Goal: Information Seeking & Learning: Learn about a topic

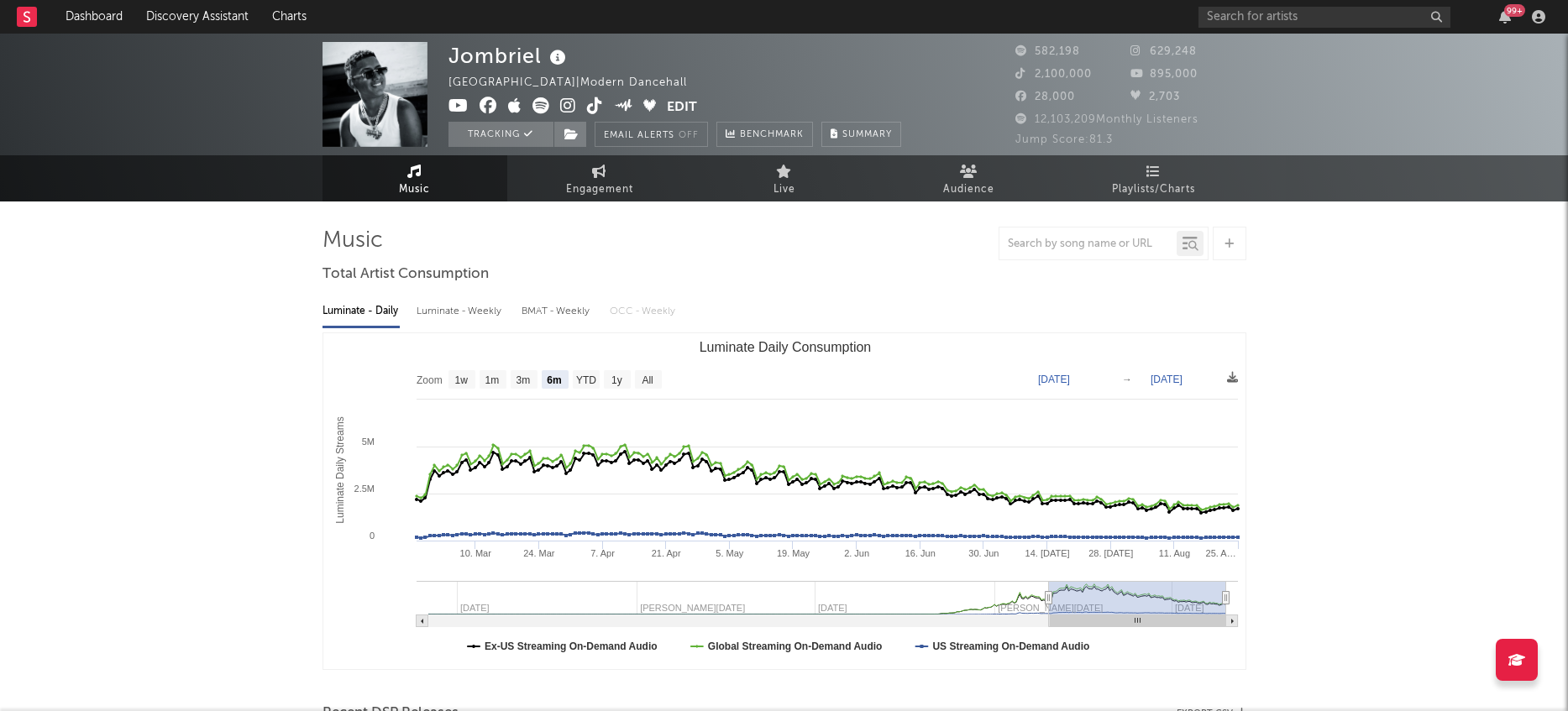
select select "6m"
click at [1209, 15] on input "text" at bounding box center [1325, 17] width 252 height 21
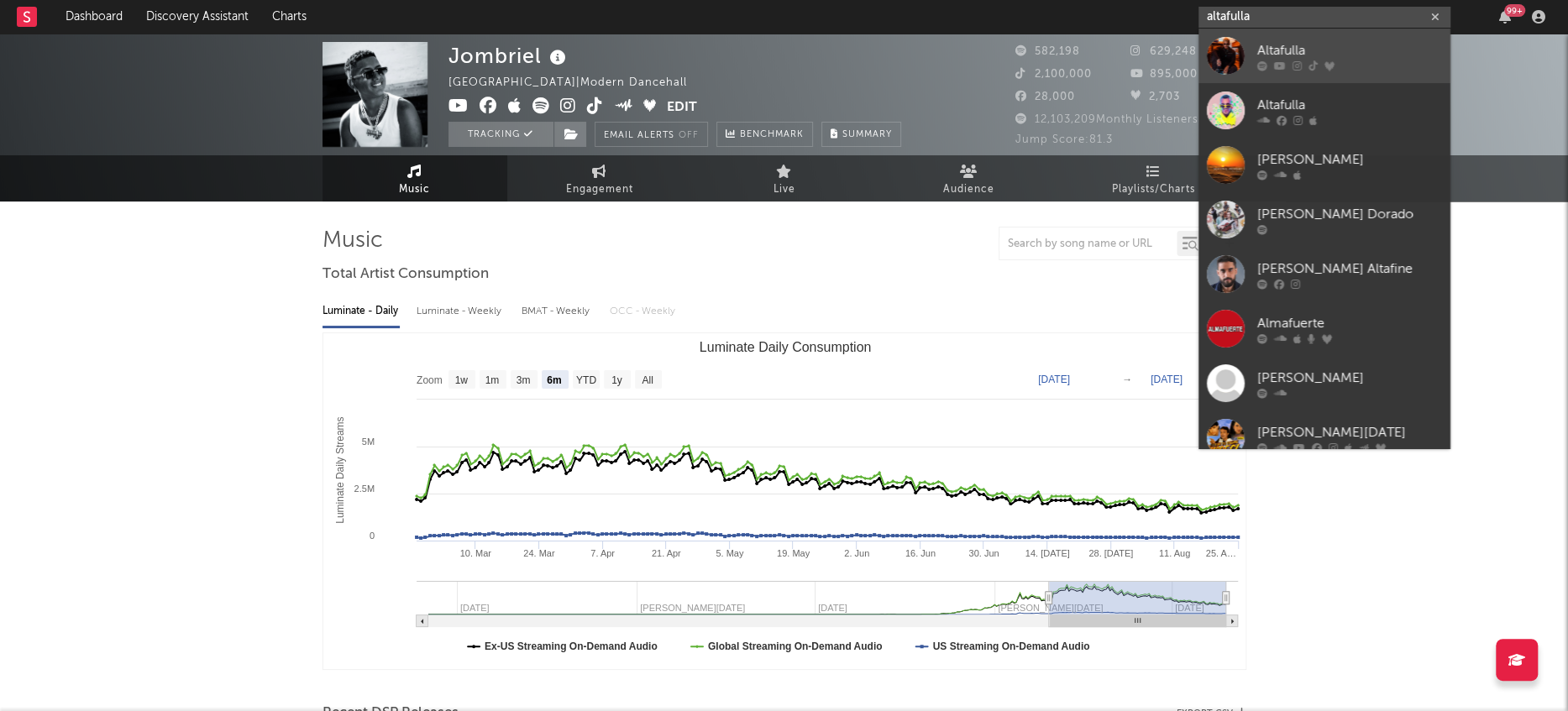
type input "altafulla"
click at [1225, 54] on div at bounding box center [1226, 56] width 38 height 38
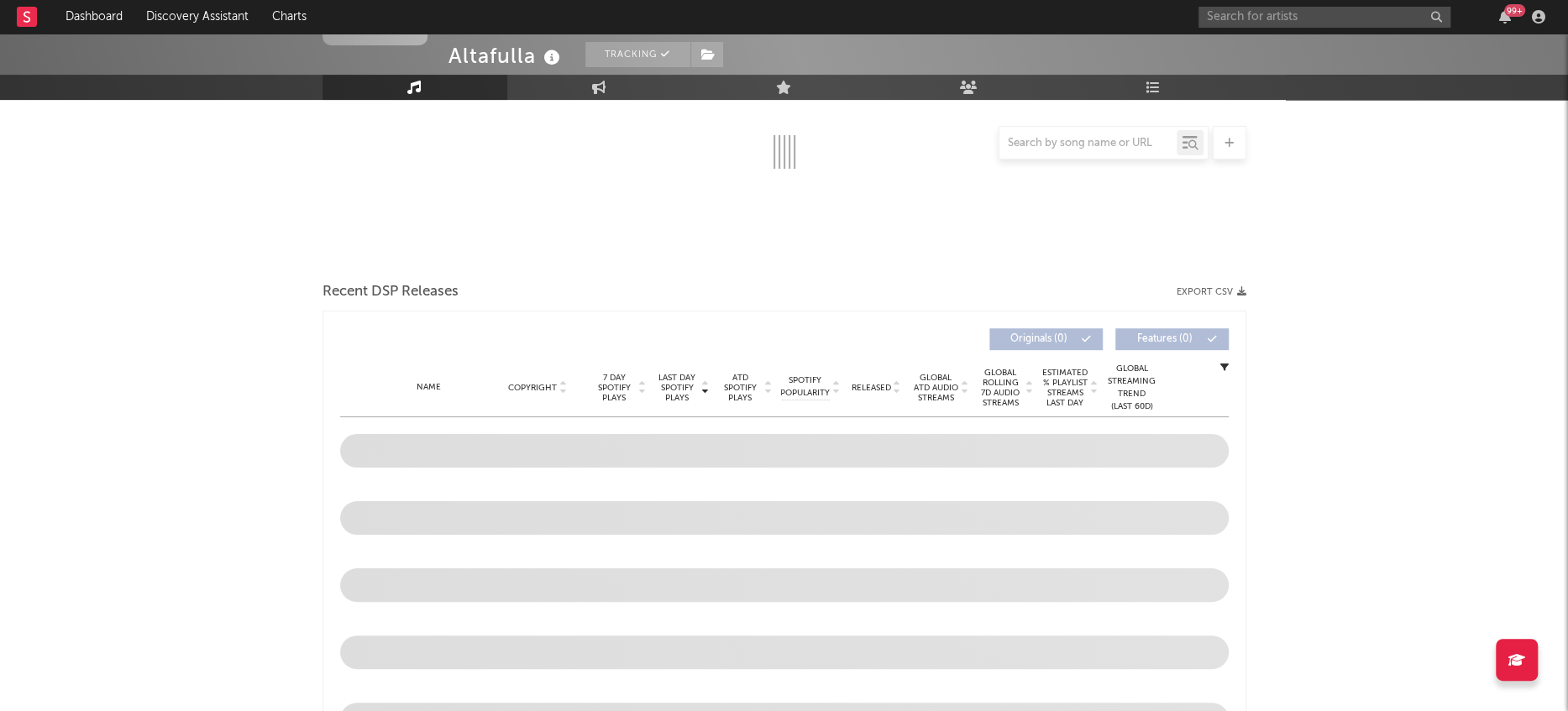
scroll to position [316, 0]
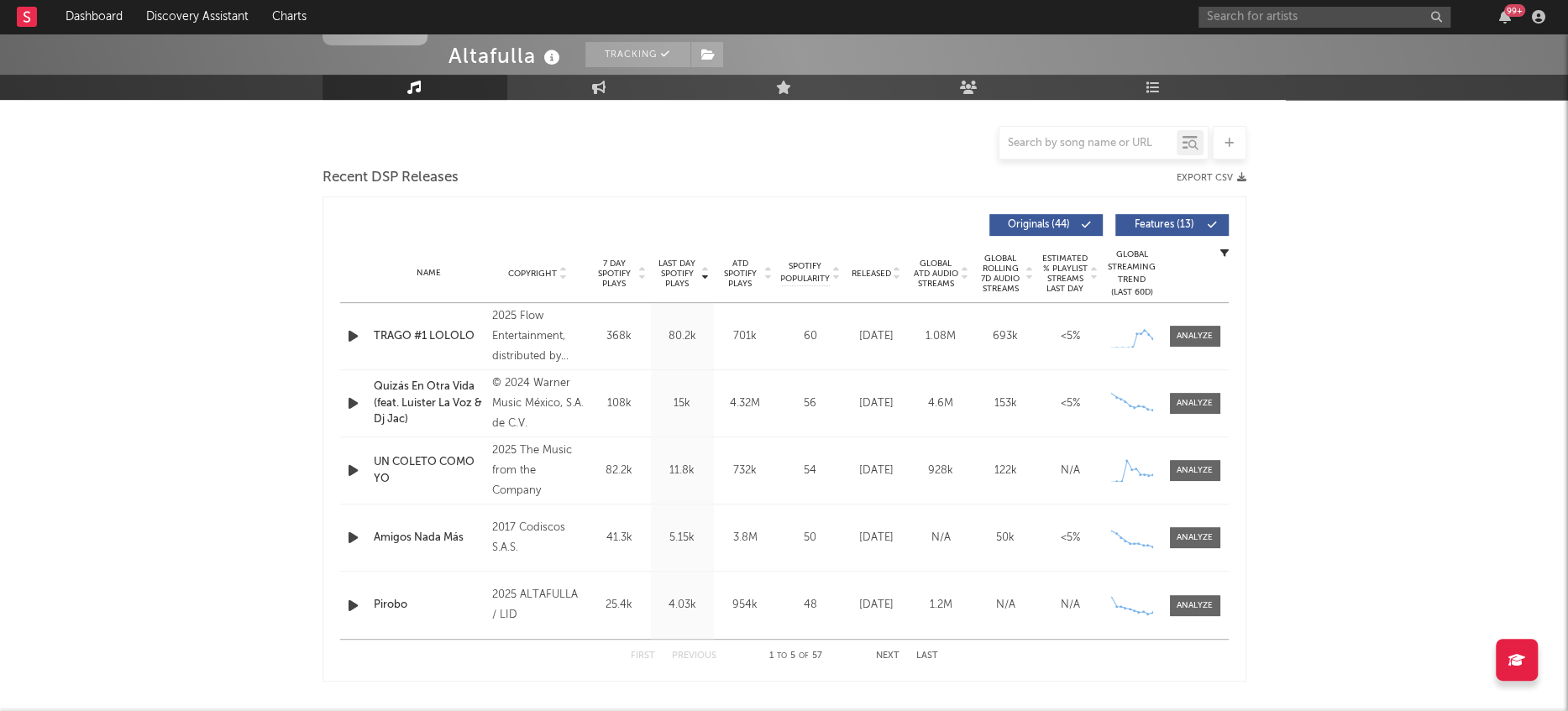
select select "6m"
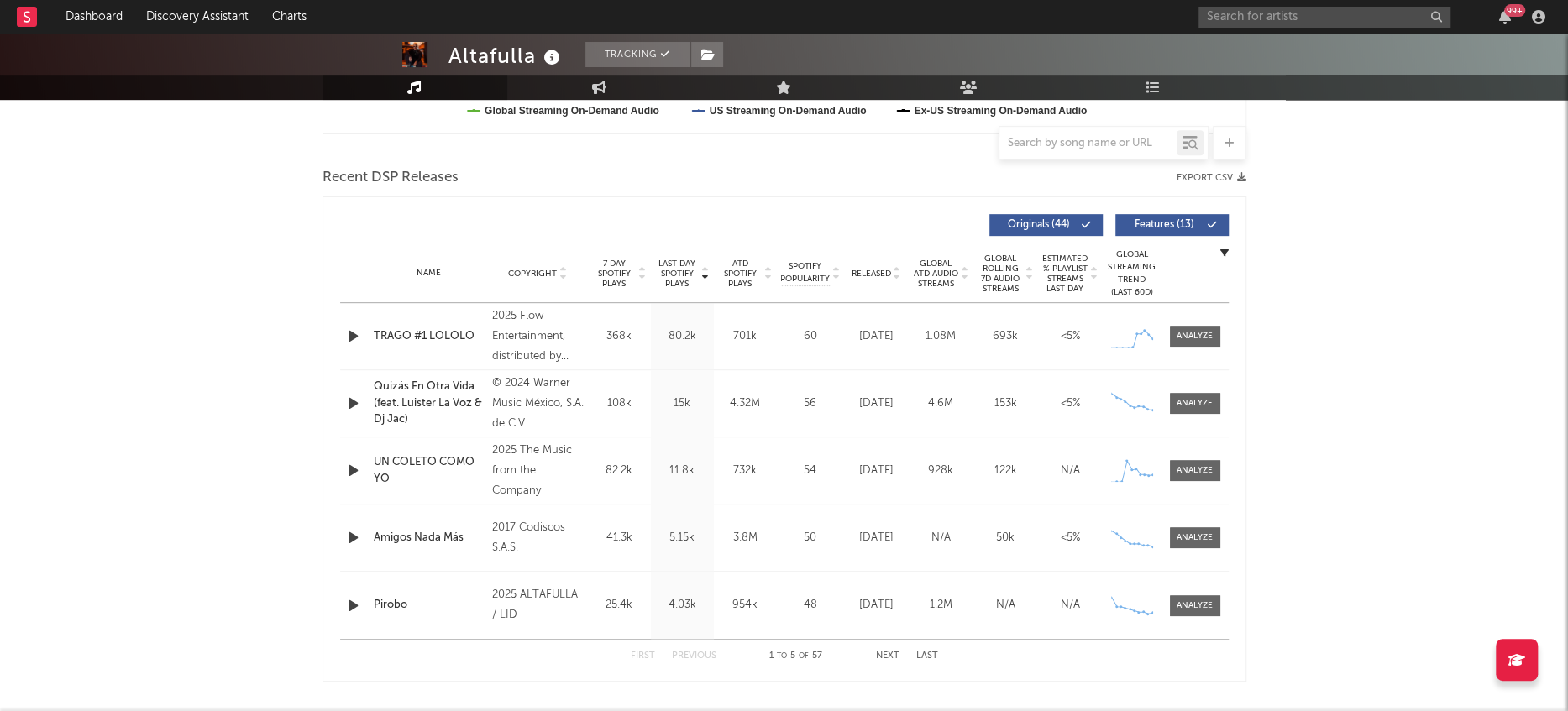
scroll to position [0, 0]
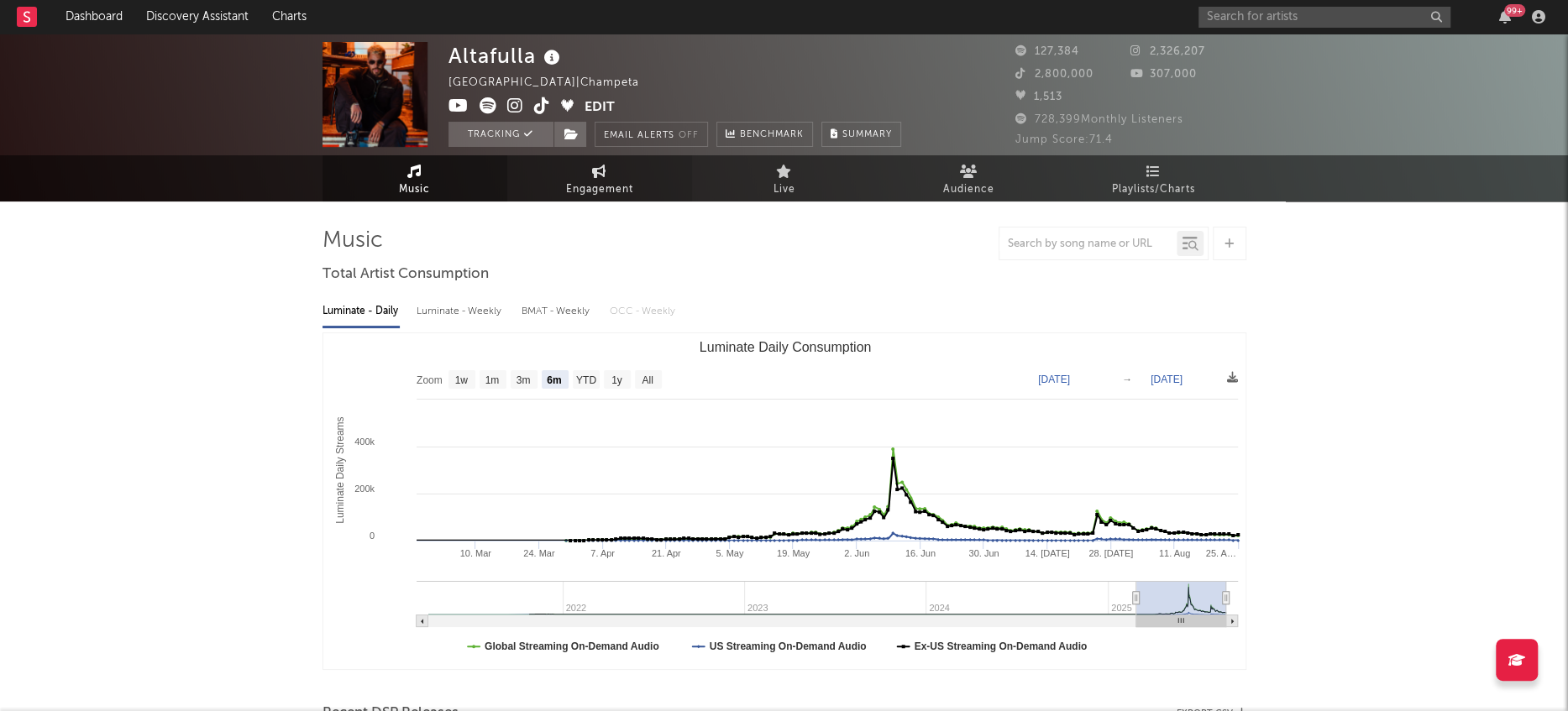
click at [591, 189] on span "Engagement" at bounding box center [600, 190] width 67 height 20
select select "1w"
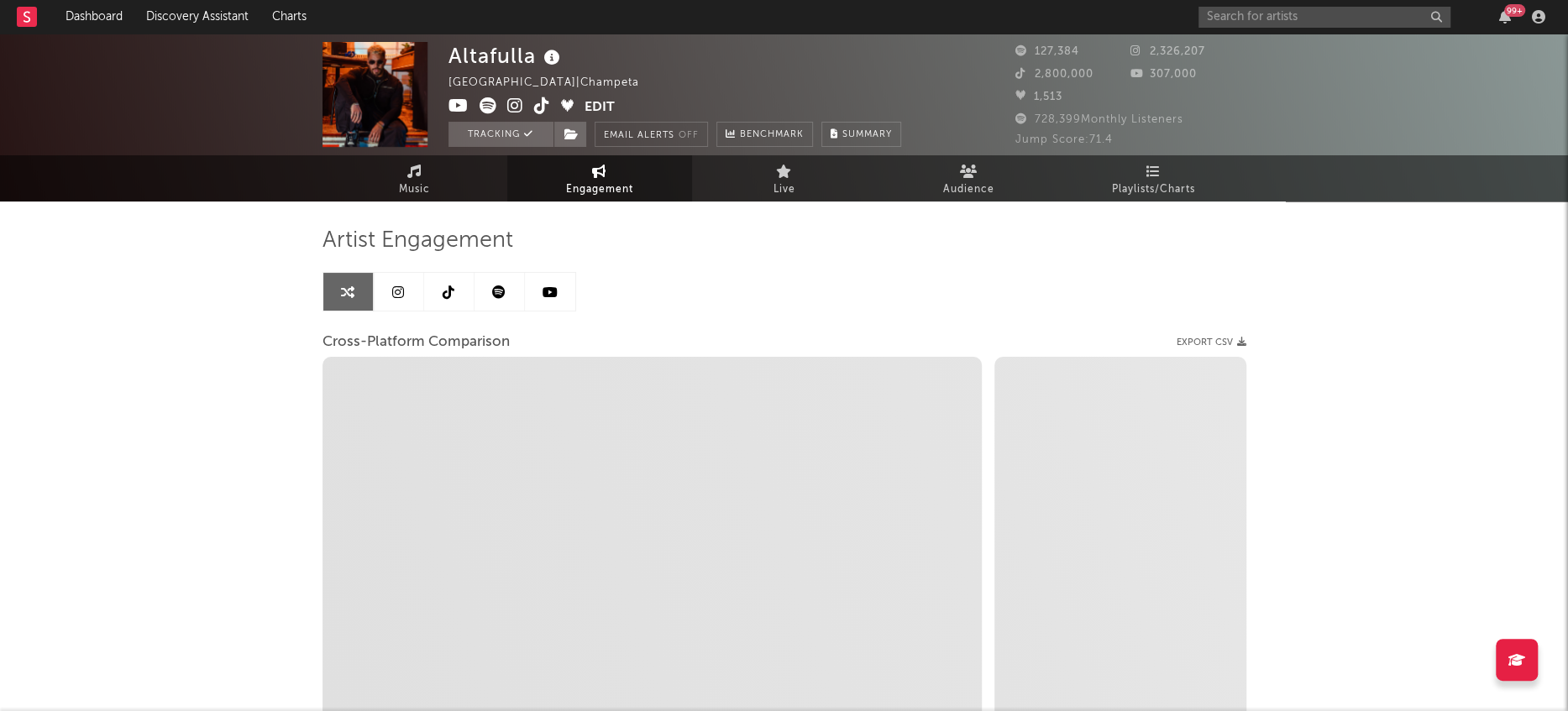
select select "1m"
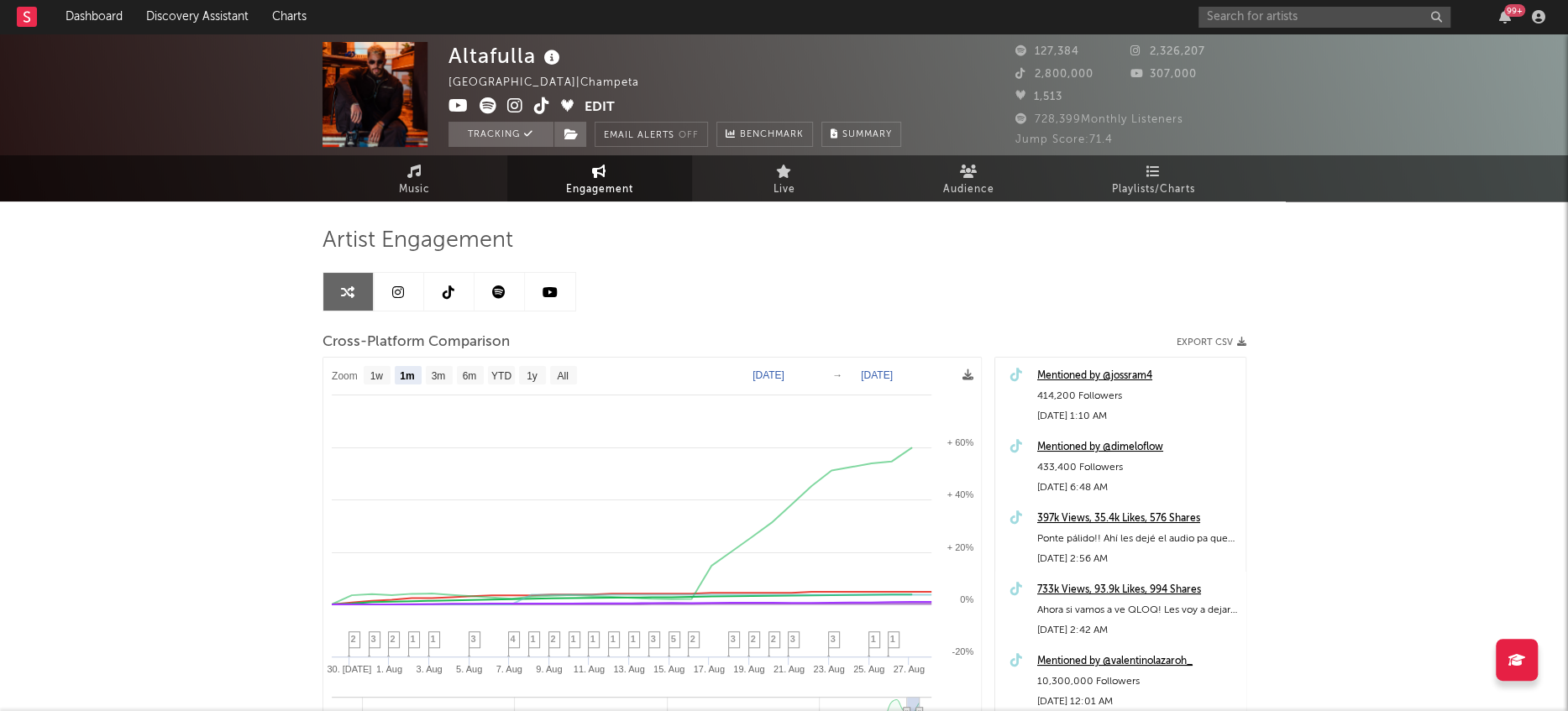
click at [494, 300] on link at bounding box center [500, 291] width 50 height 38
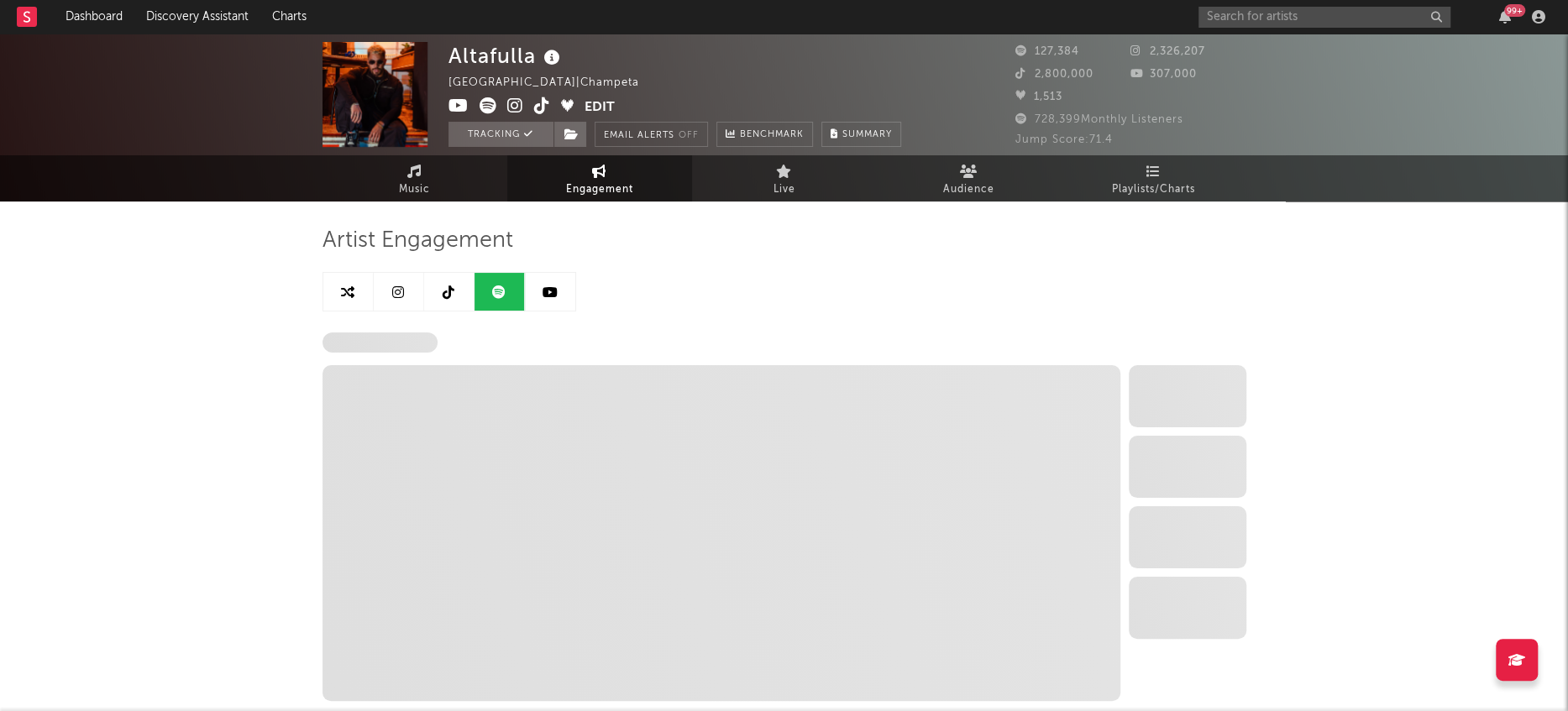
select select "6m"
select select "1w"
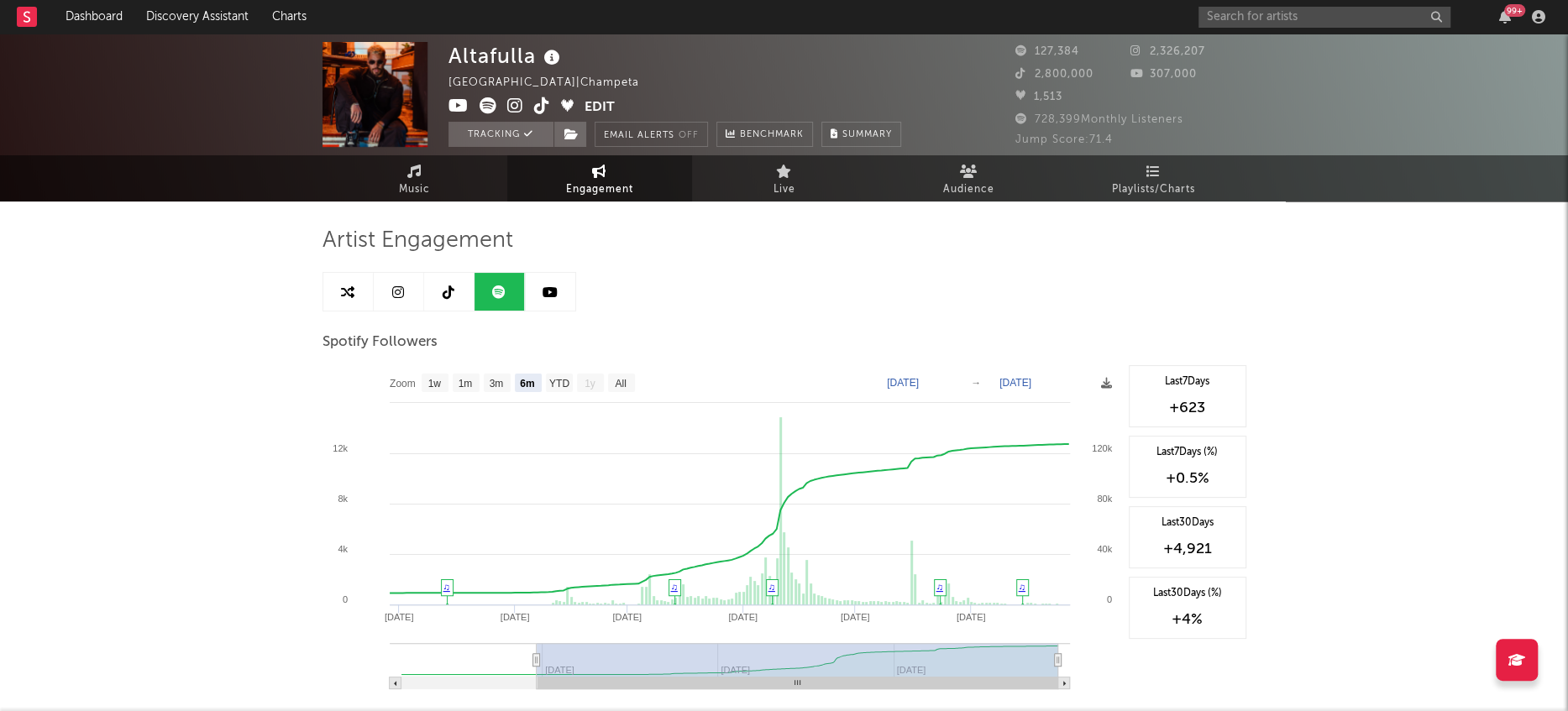
click at [406, 295] on link at bounding box center [399, 291] width 50 height 38
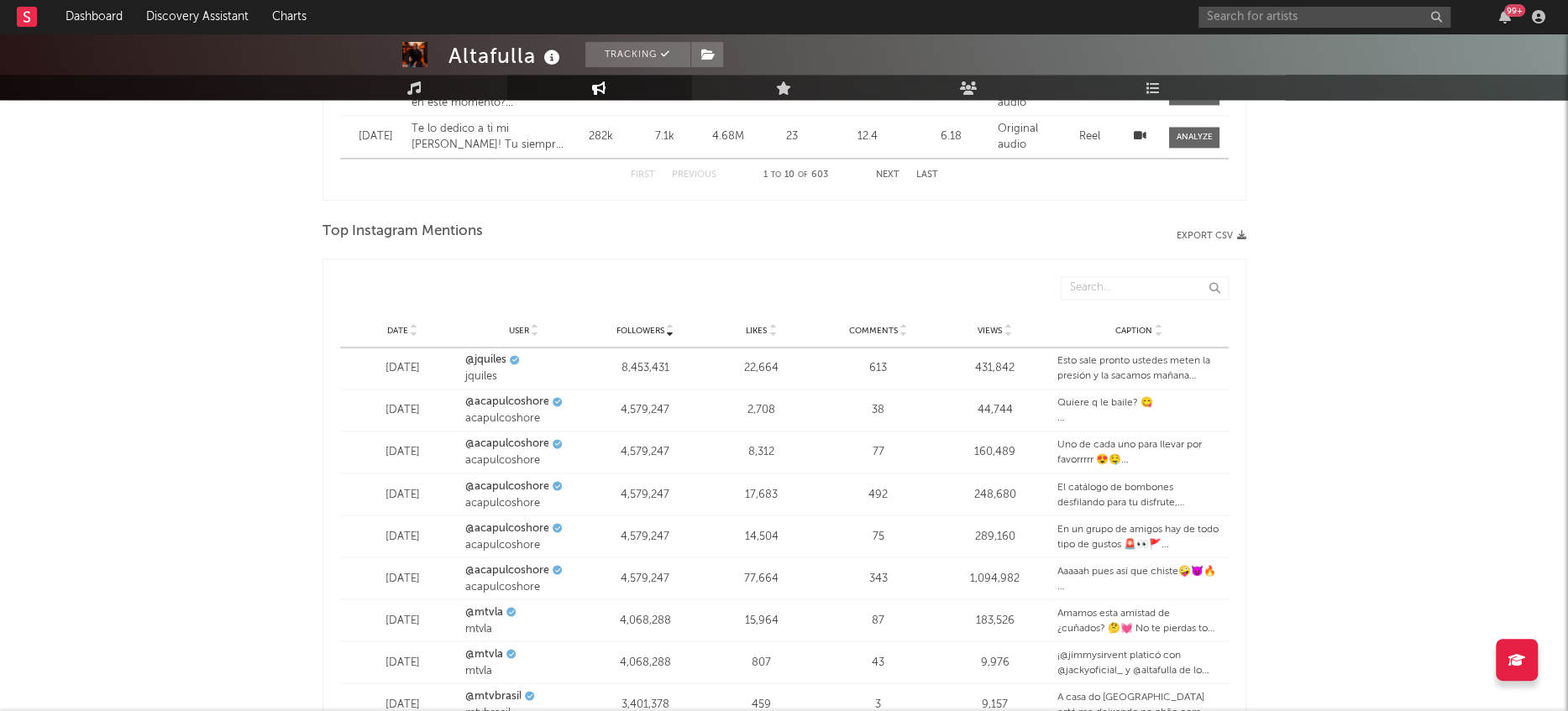
scroll to position [2475, 0]
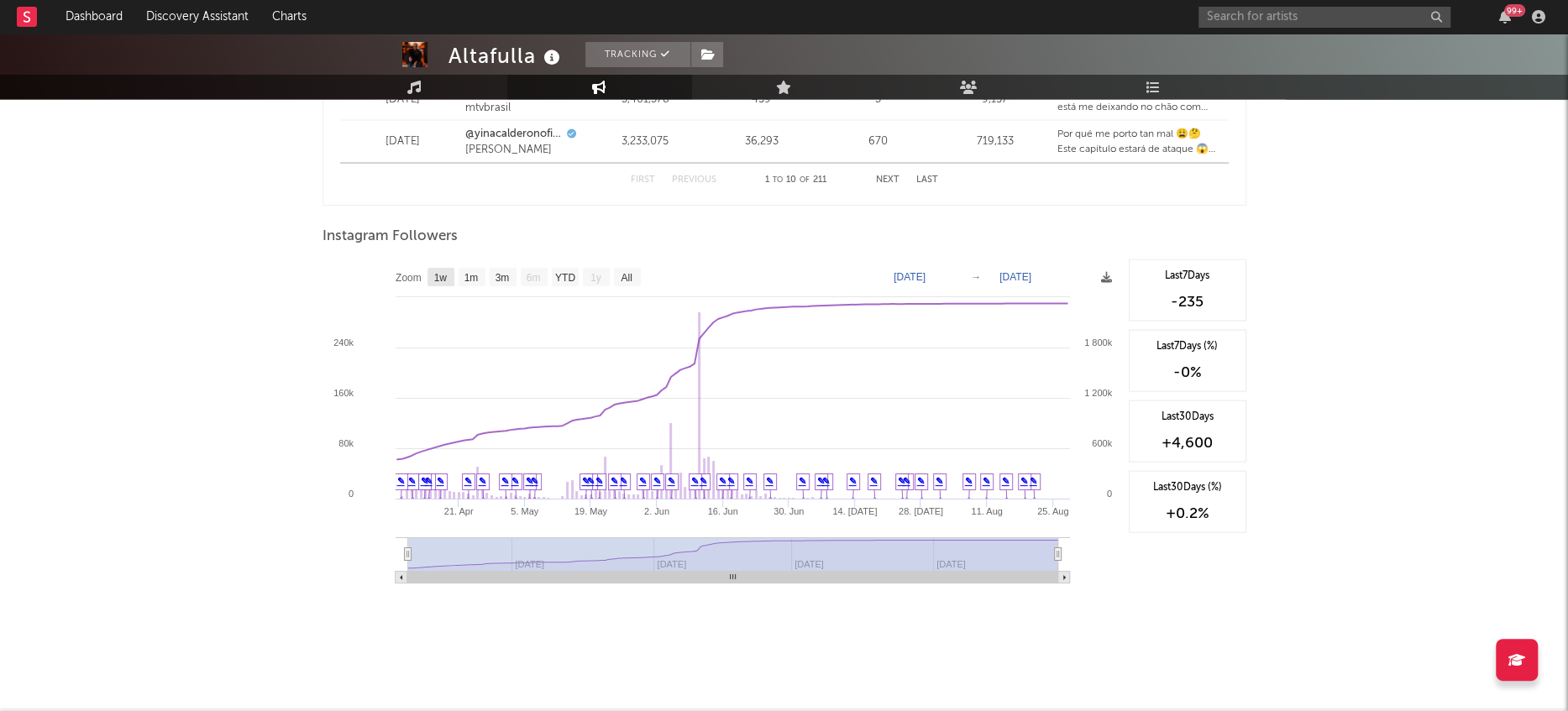
click at [442, 276] on text "1w" at bounding box center [440, 277] width 13 height 12
select select "1w"
type input "[DATE]"
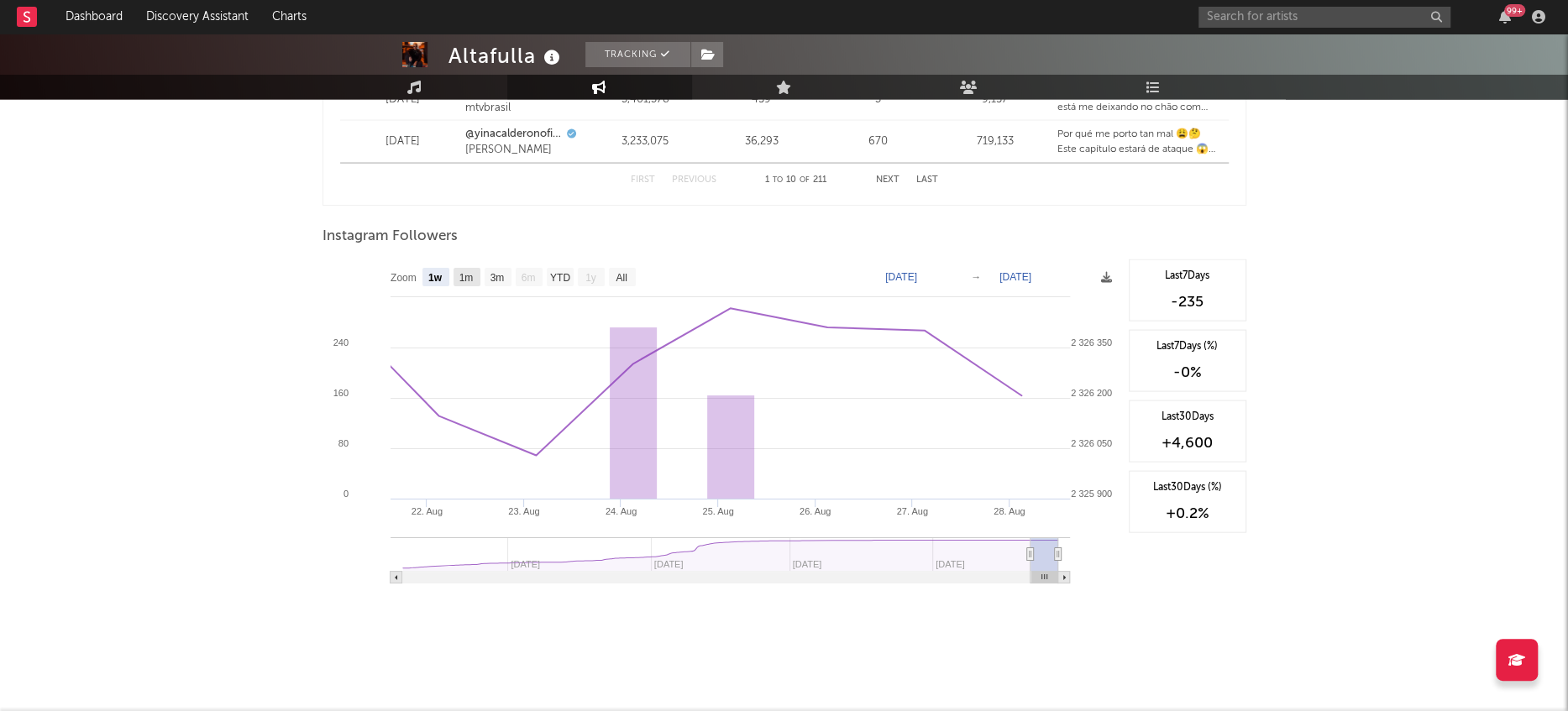
click at [478, 275] on rect at bounding box center [466, 277] width 27 height 19
select select "1m"
type input "[DATE]"
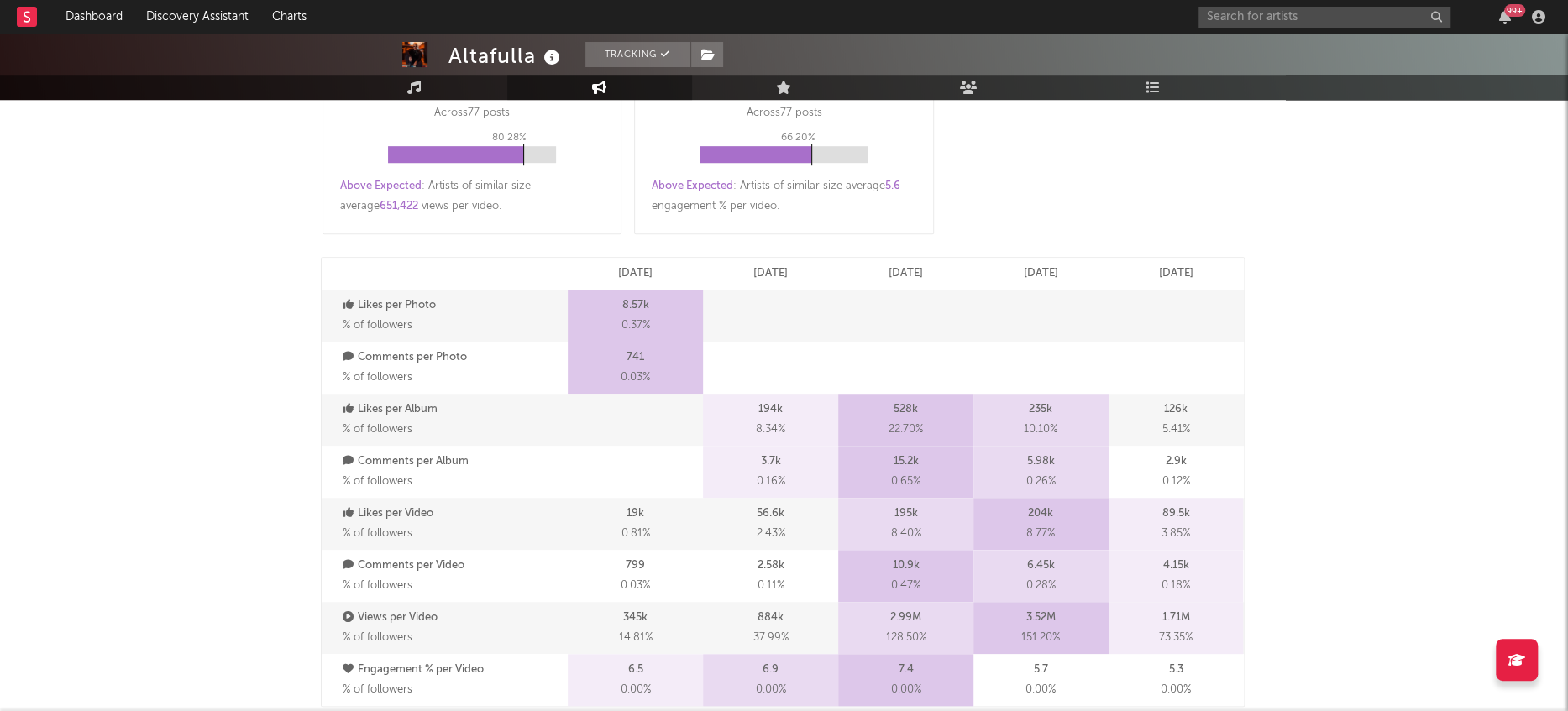
scroll to position [0, 0]
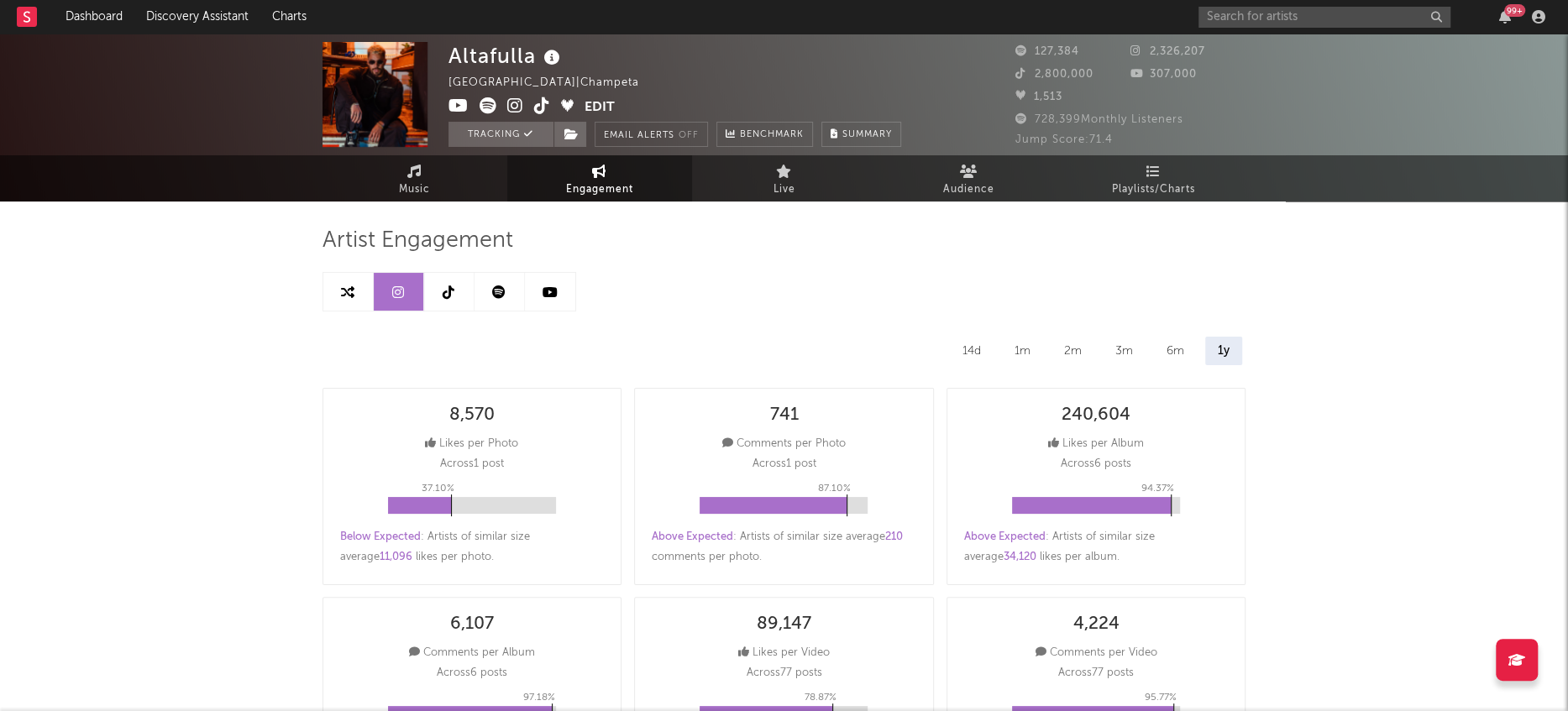
click at [458, 293] on link at bounding box center [449, 291] width 50 height 38
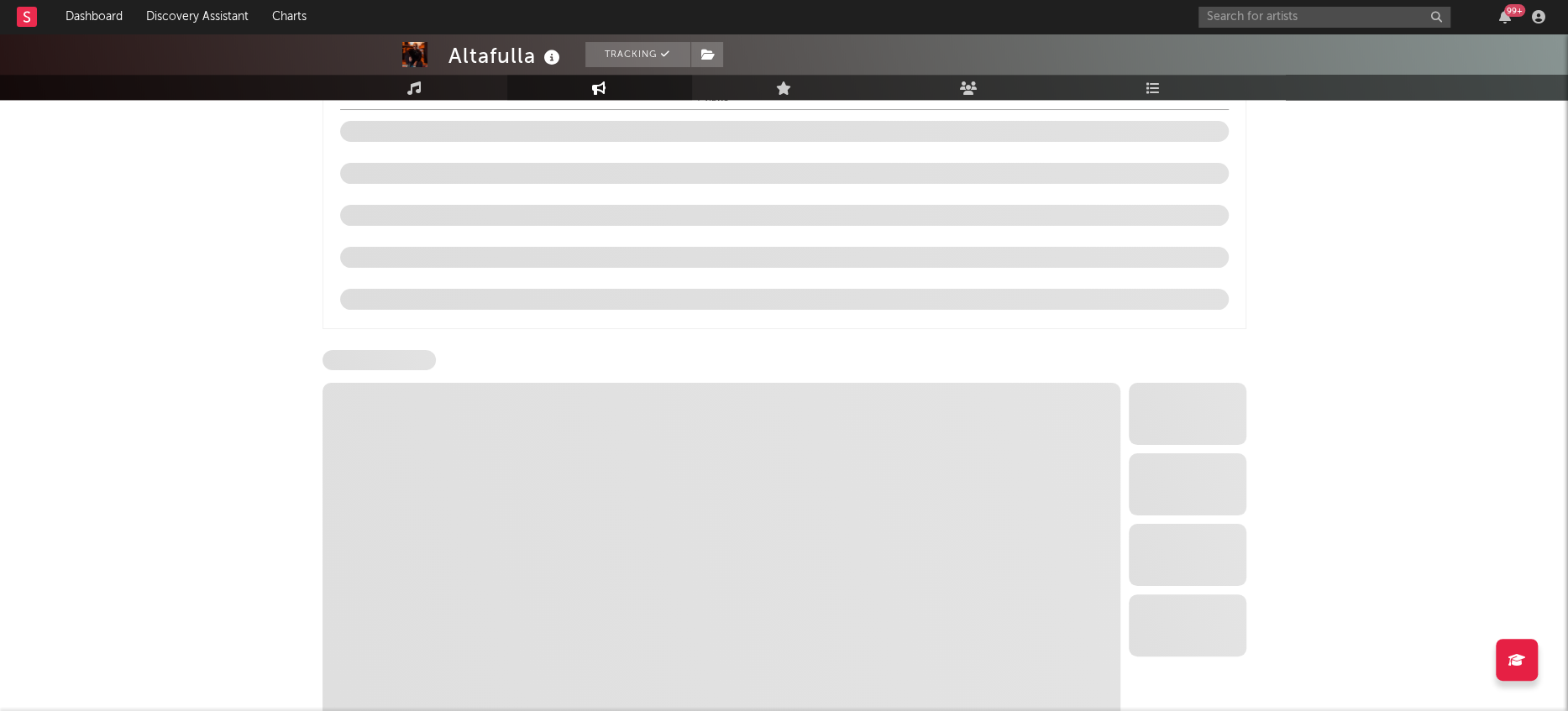
scroll to position [1827, 0]
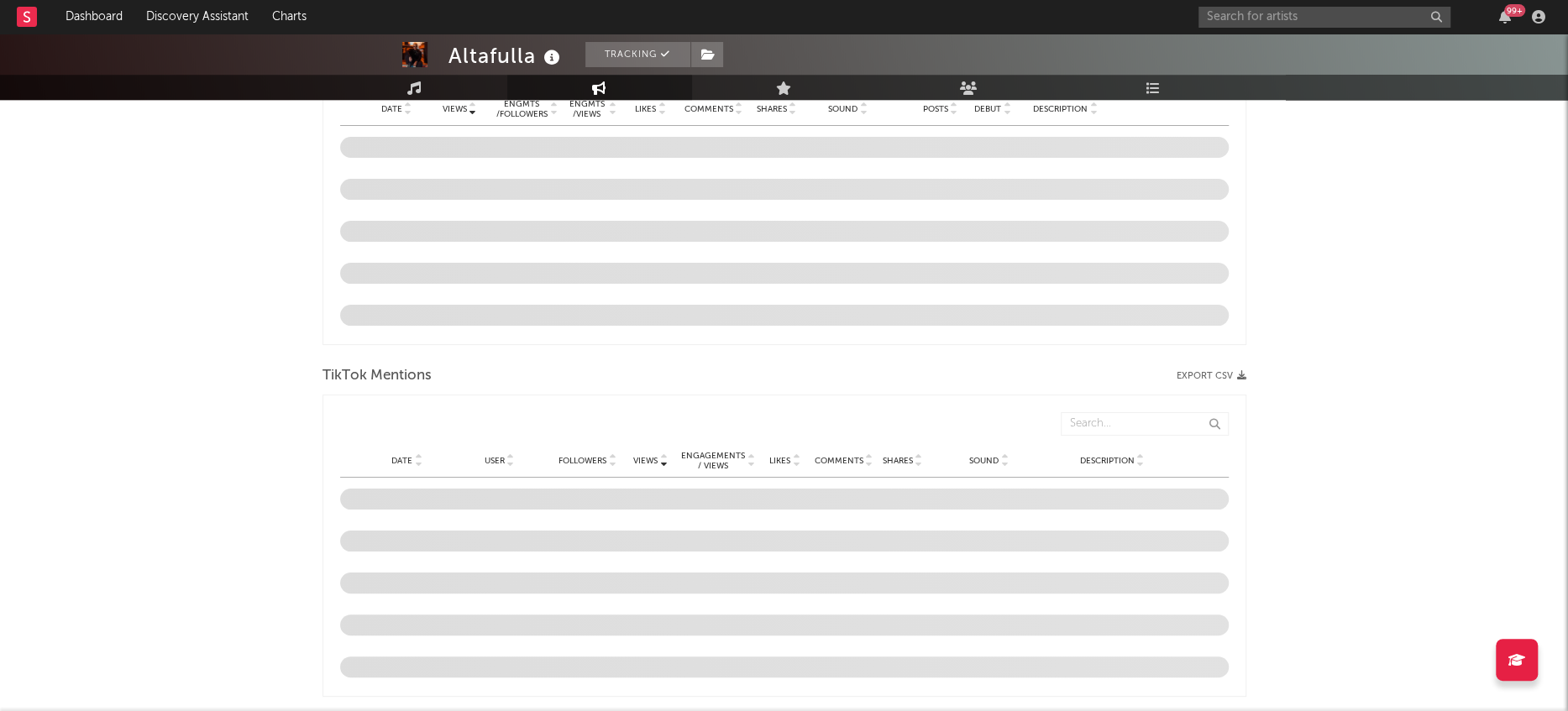
select select "6m"
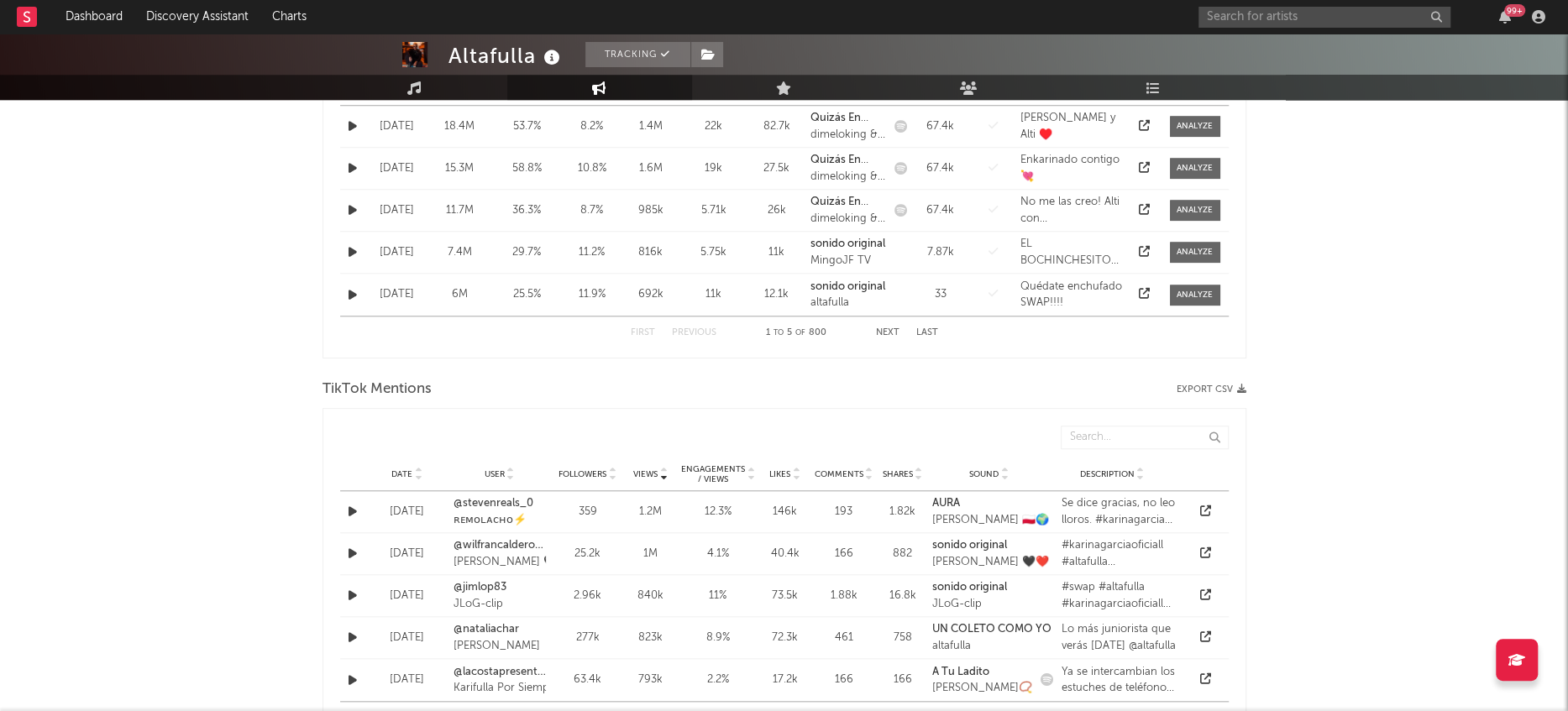
scroll to position [0, 0]
